Goal: Transaction & Acquisition: Download file/media

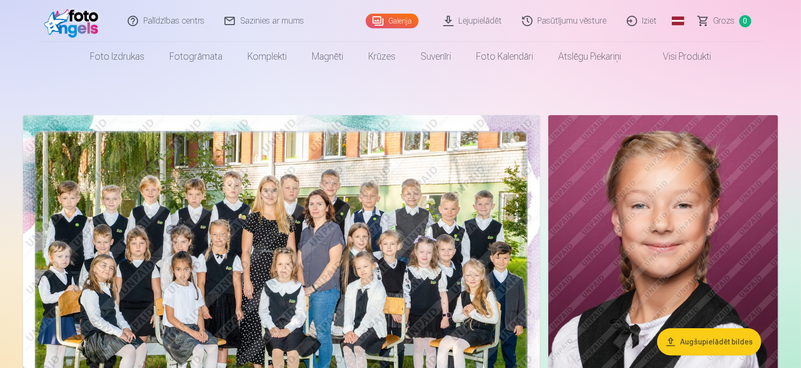
click at [487, 20] on link "Lejupielādēt" at bounding box center [473, 21] width 79 height 42
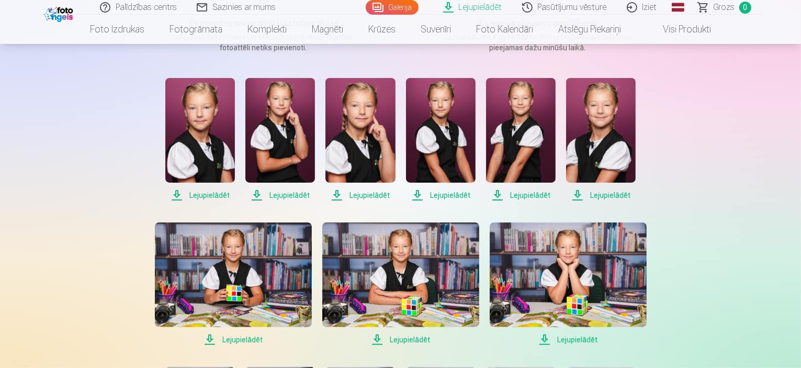
scroll to position [162, 0]
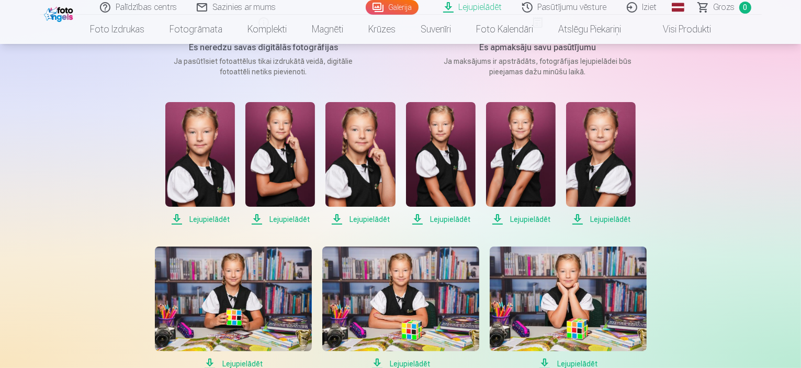
click at [212, 217] on span "Lejupielādēt" at bounding box center [200, 219] width 70 height 13
click at [276, 219] on span "Lejupielādēt" at bounding box center [280, 219] width 70 height 13
click at [375, 219] on span "Lejupielādēt" at bounding box center [360, 219] width 70 height 13
click at [445, 216] on span "Lejupielādēt" at bounding box center [441, 219] width 70 height 13
click at [519, 216] on span "Lejupielādēt" at bounding box center [521, 219] width 70 height 13
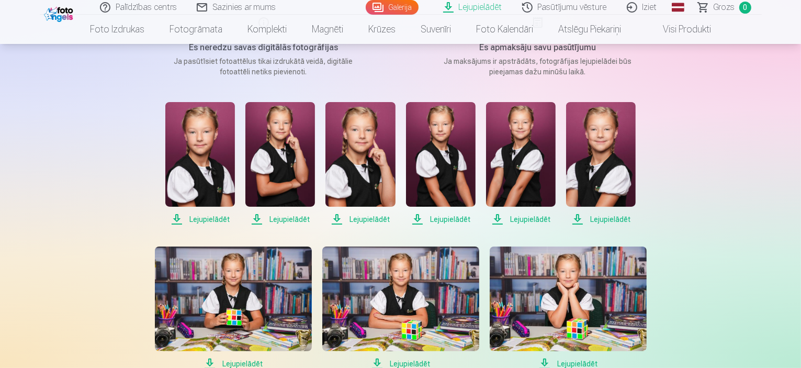
click at [616, 220] on span "Lejupielādēt" at bounding box center [601, 219] width 70 height 13
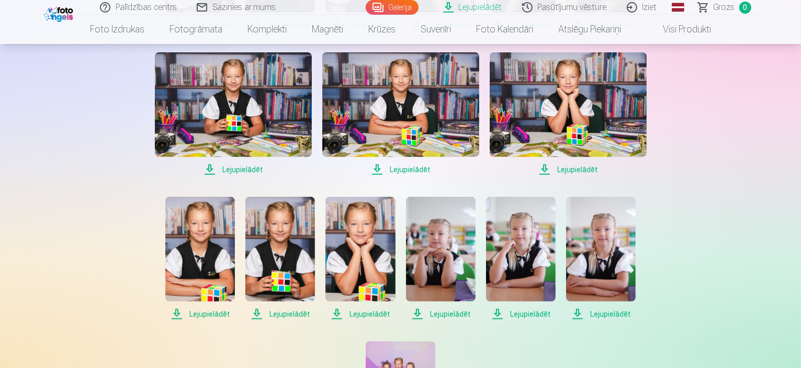
scroll to position [361, 0]
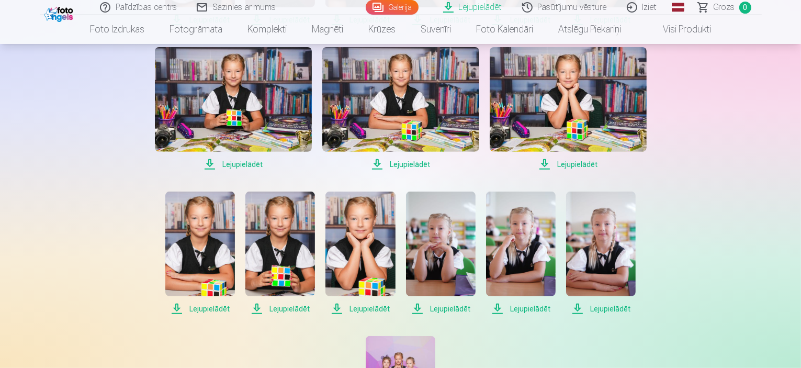
click at [584, 162] on span "Lejupielādēt" at bounding box center [568, 164] width 157 height 13
click at [422, 163] on span "Lejupielādēt" at bounding box center [400, 164] width 157 height 13
click at [252, 161] on span "Lejupielādēt" at bounding box center [233, 164] width 157 height 13
click at [199, 309] on span "Lejupielādēt" at bounding box center [200, 308] width 70 height 13
click at [300, 307] on span "Lejupielādēt" at bounding box center [280, 308] width 70 height 13
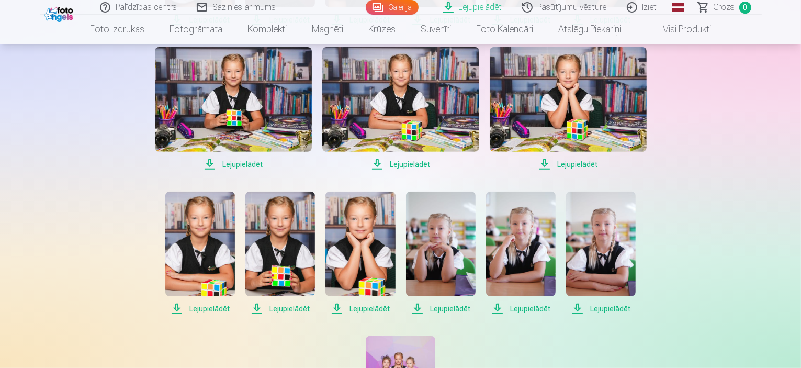
click at [377, 309] on span "Lejupielādēt" at bounding box center [360, 308] width 70 height 13
click at [449, 305] on span "Lejupielādēt" at bounding box center [441, 308] width 70 height 13
click at [519, 310] on span "Lejupielādēt" at bounding box center [521, 308] width 70 height 13
click at [613, 305] on span "Lejupielādēt" at bounding box center [601, 308] width 70 height 13
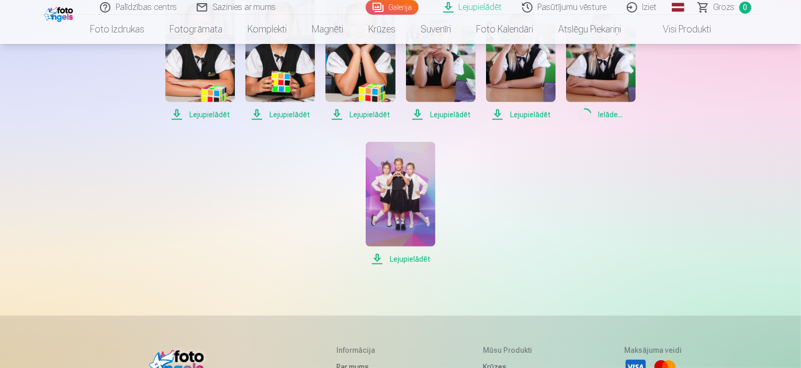
scroll to position [564, 0]
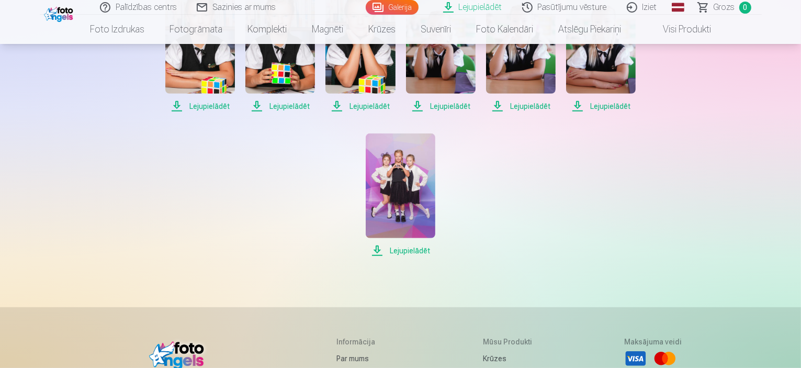
click at [415, 249] on span "Lejupielādēt" at bounding box center [401, 250] width 70 height 13
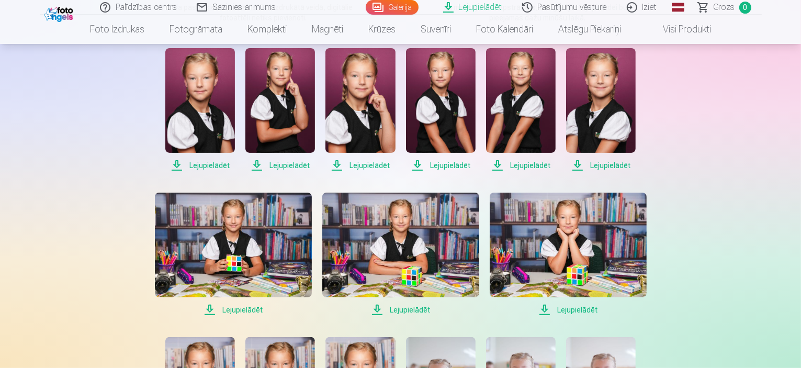
scroll to position [198, 0]
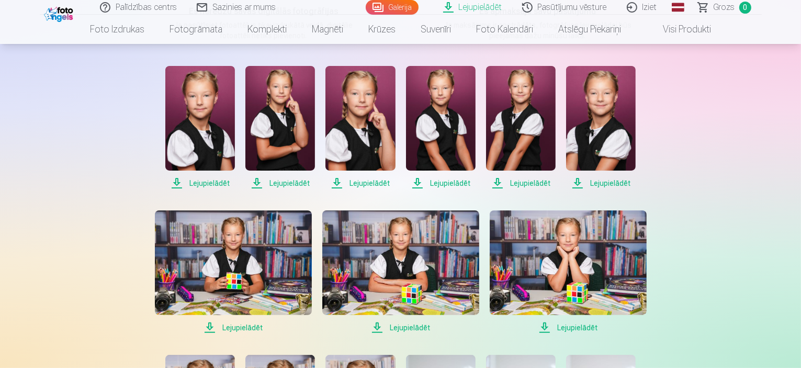
click at [503, 104] on img at bounding box center [521, 118] width 70 height 105
